Goal: Task Accomplishment & Management: Manage account settings

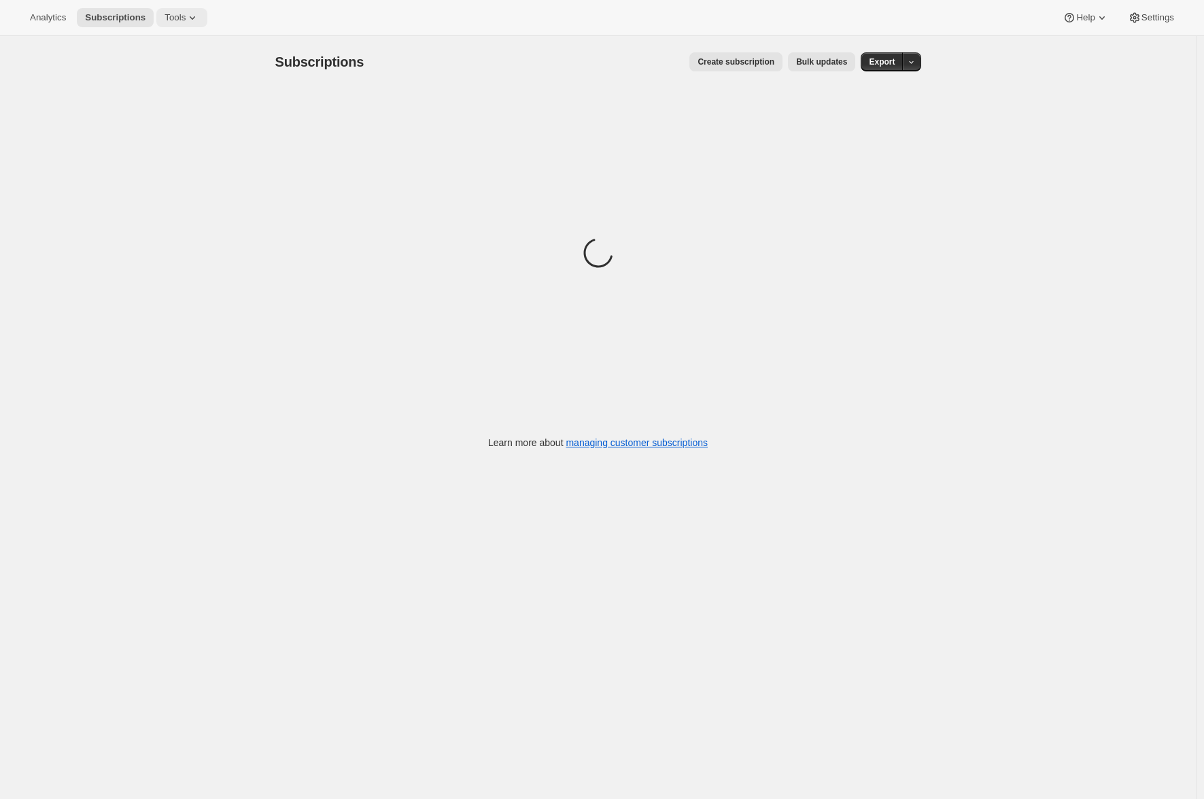
click at [196, 18] on icon at bounding box center [193, 18] width 14 height 14
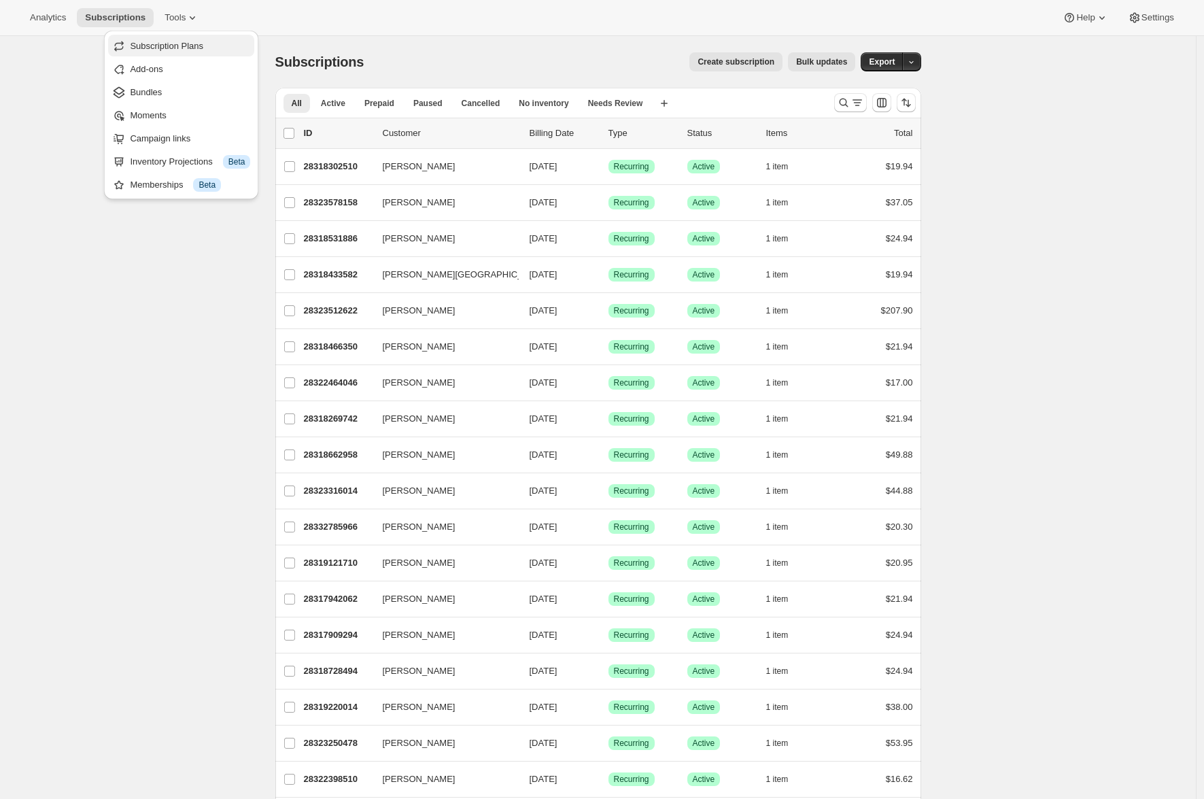
click at [195, 43] on span "Subscription Plans" at bounding box center [166, 46] width 73 height 10
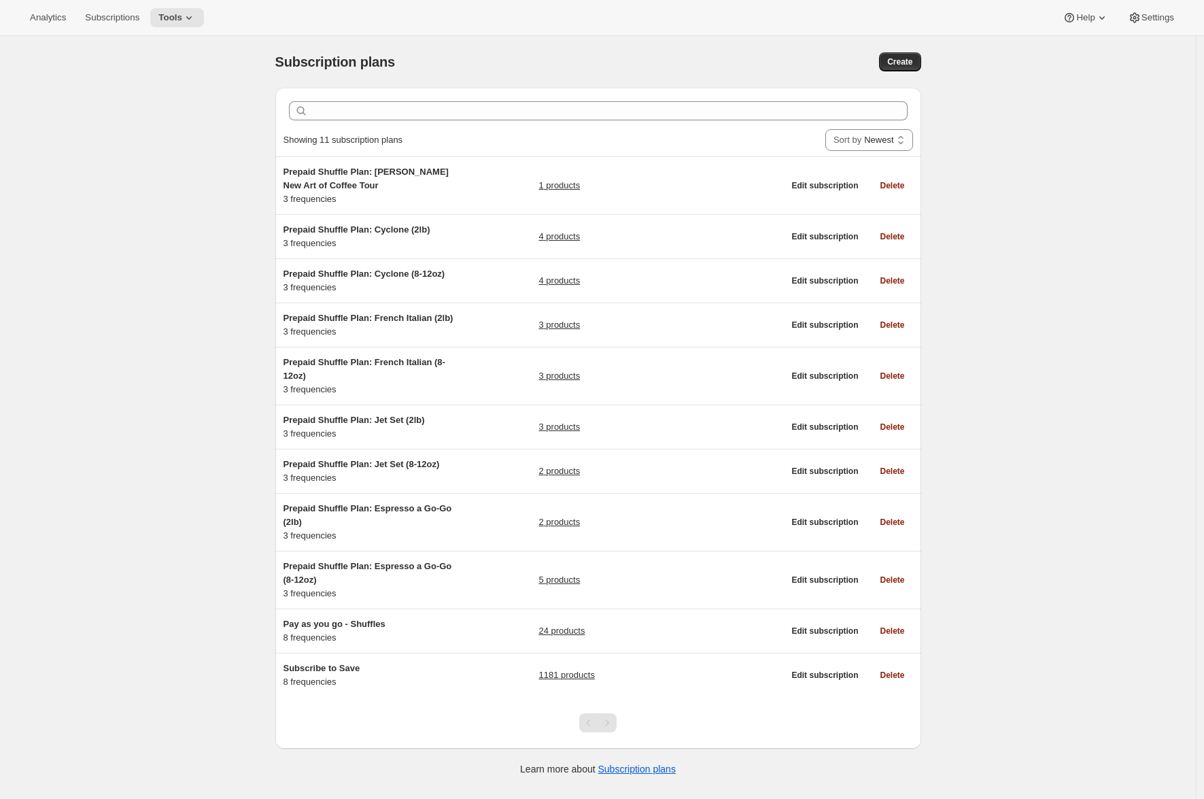
scroll to position [36, 0]
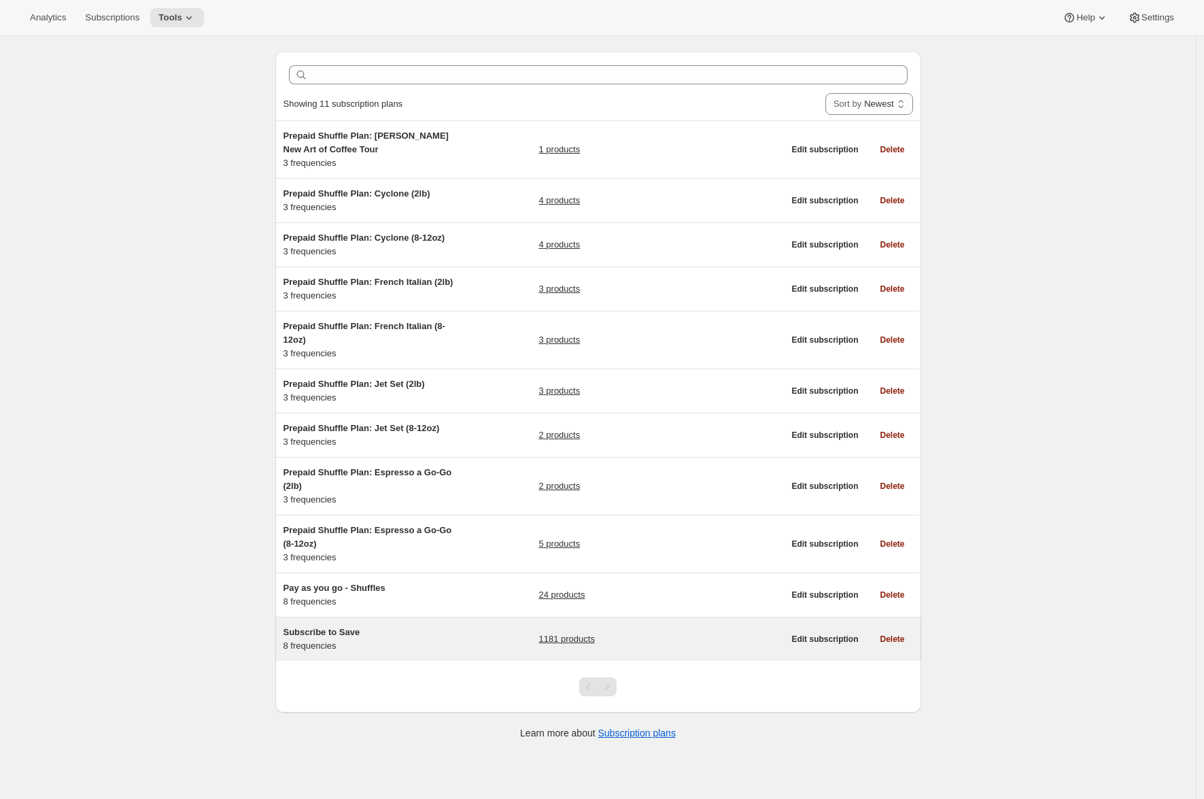
click at [396, 639] on h5 "Subscribe to Save" at bounding box center [369, 633] width 170 height 14
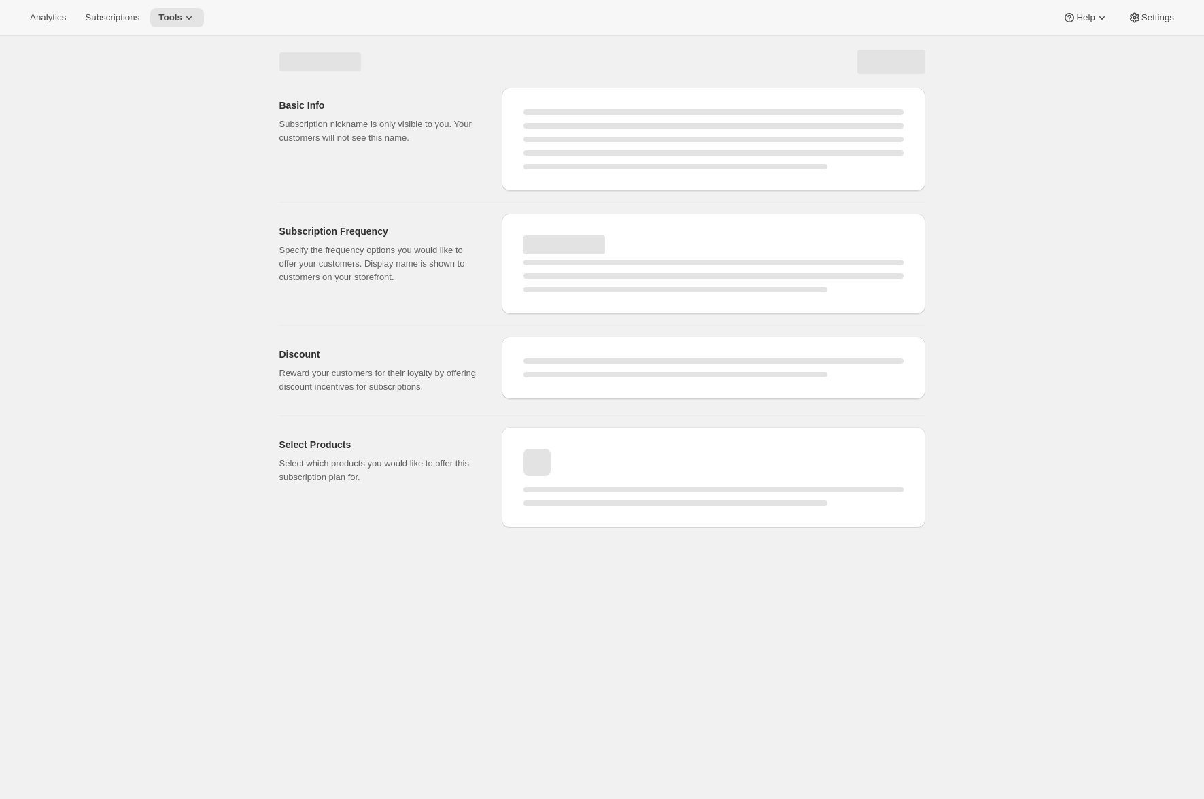
select select "WEEK"
select select "MONTH"
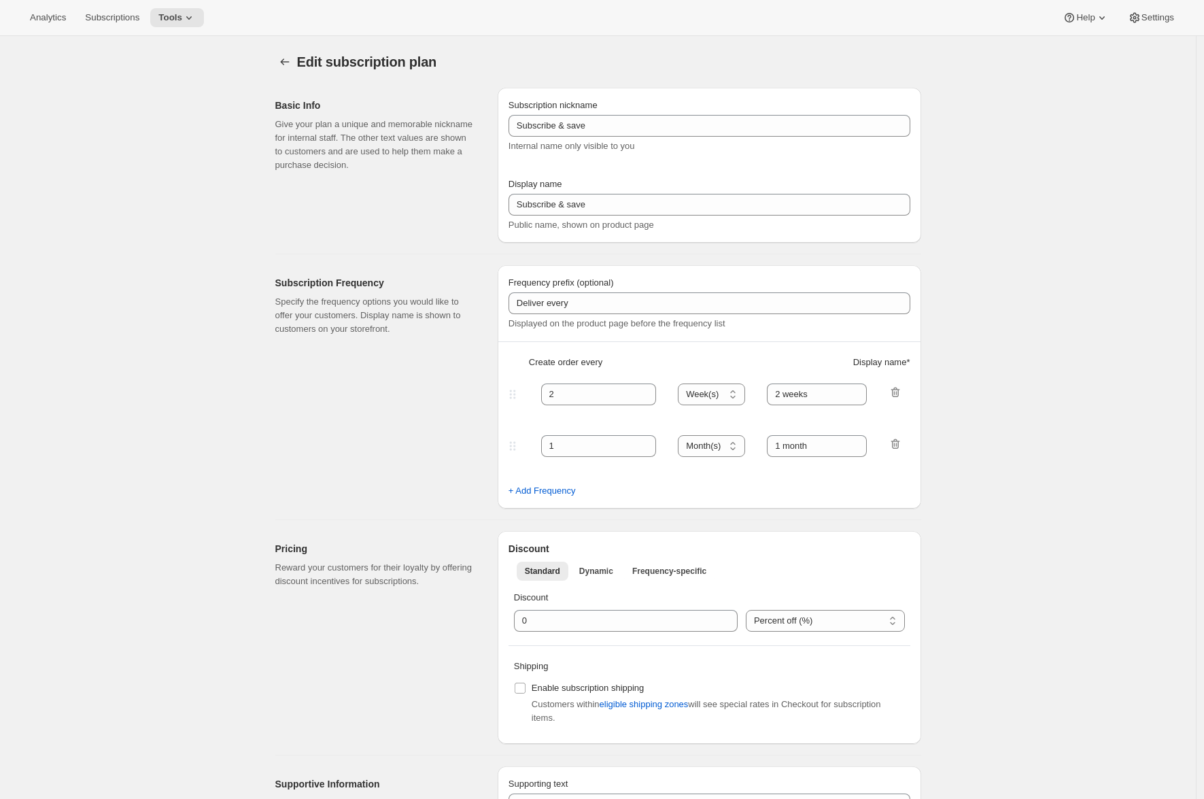
type input "Subscribe to Save"
type input "1"
type input "1 week"
type input "2"
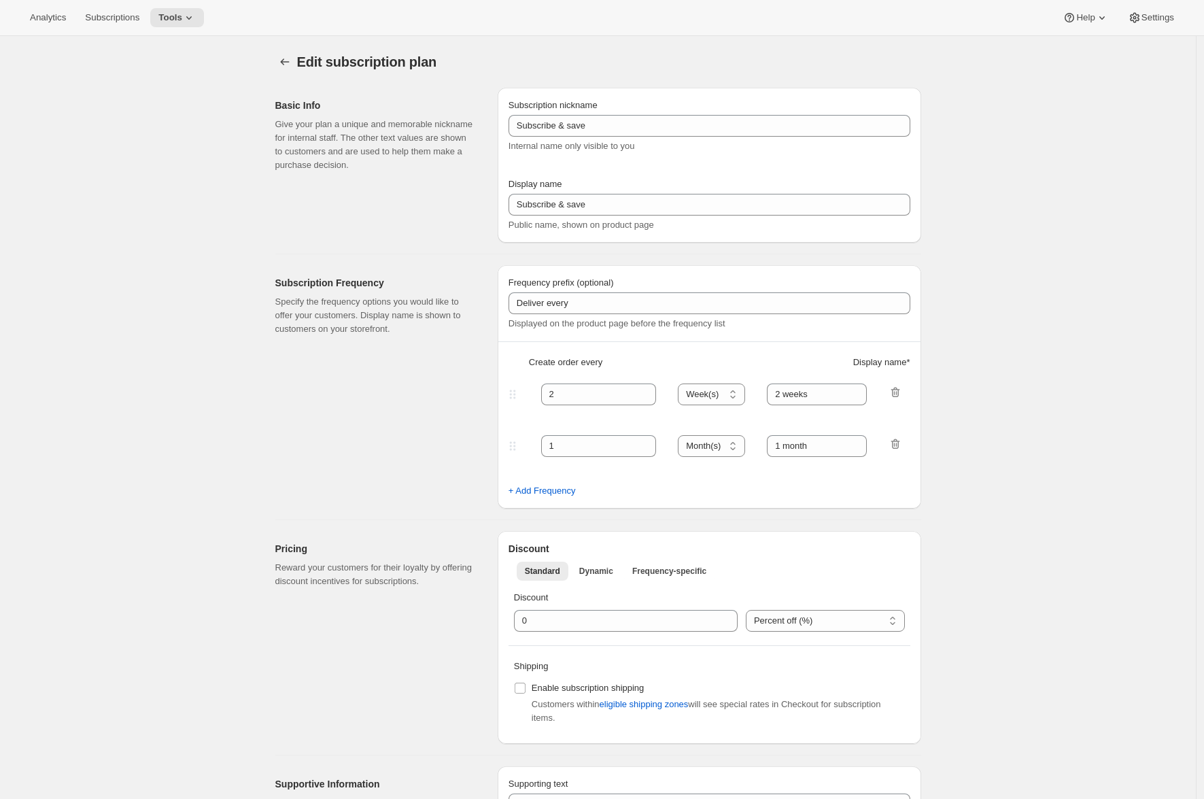
select select "WEEK"
type input "2 weeks"
type input "5"
select select "WEEK"
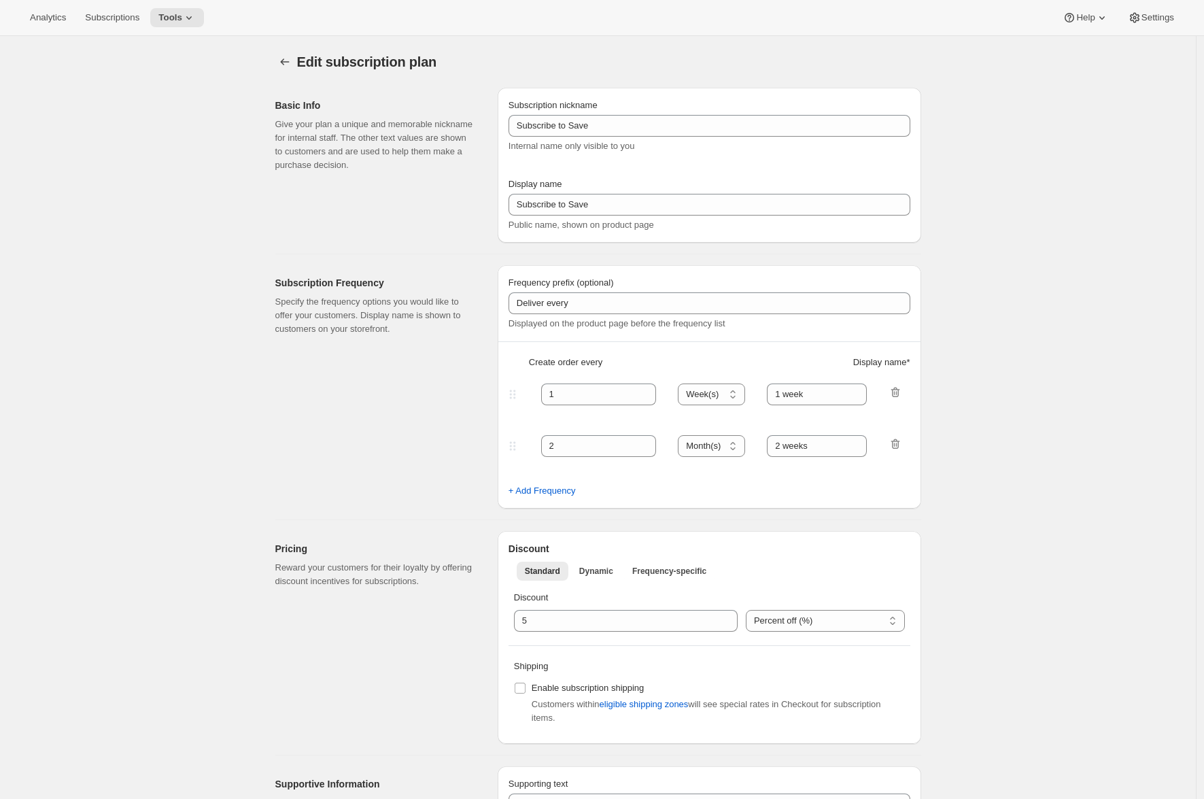
select select "WEEK"
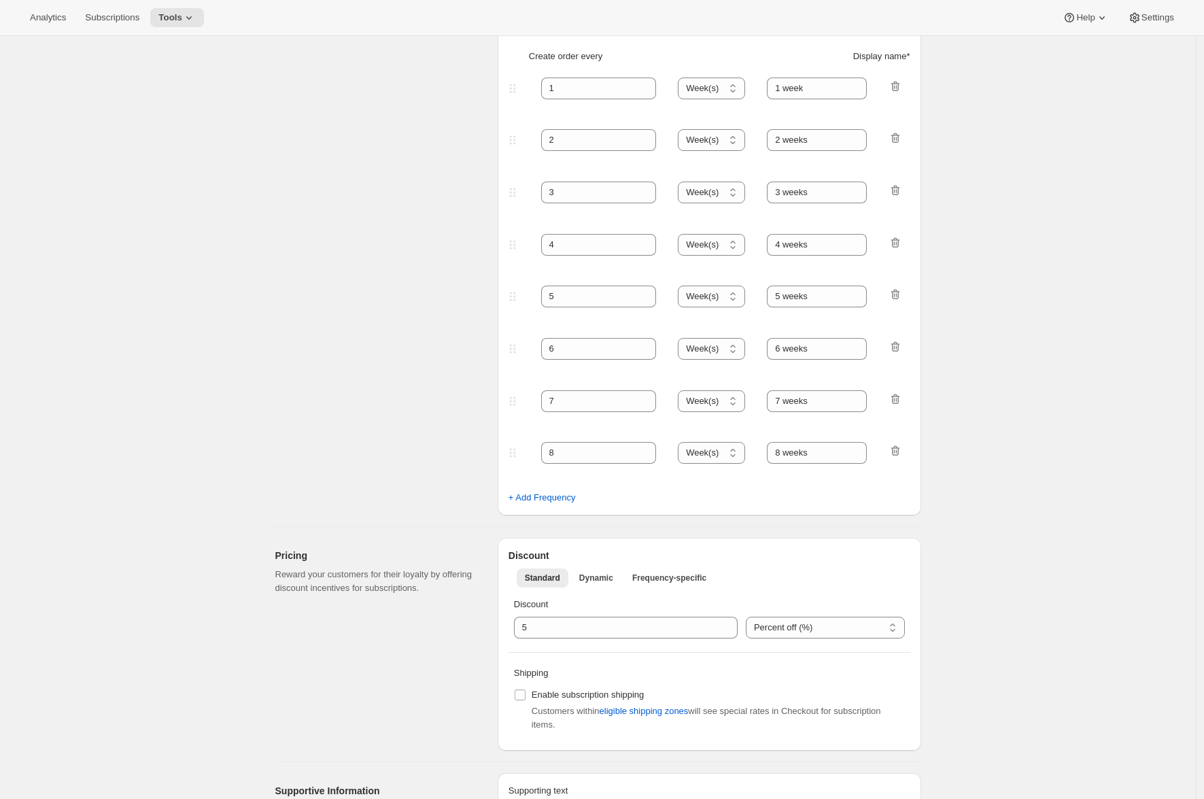
scroll to position [376, 0]
